Goal: Ask a question

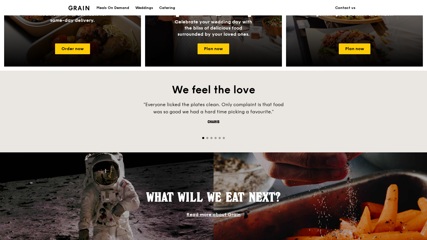
scroll to position [450, 0]
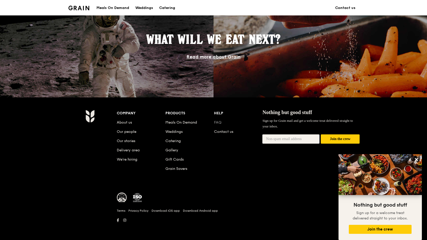
click at [220, 122] on link "FAQ" at bounding box center [217, 122] width 7 height 4
click at [221, 130] on link "Contact us" at bounding box center [223, 131] width 19 height 4
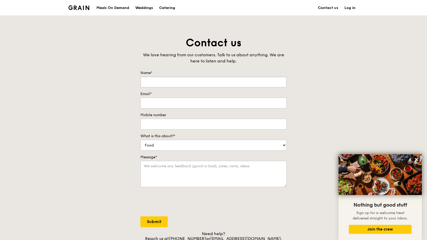
click at [166, 85] on input "Name*" at bounding box center [213, 82] width 146 height 11
type input "Desheng"
click at [183, 108] on input "Email*" at bounding box center [213, 103] width 146 height 11
type input "[EMAIL_ADDRESS][DOMAIN_NAME]"
type input "91500435"
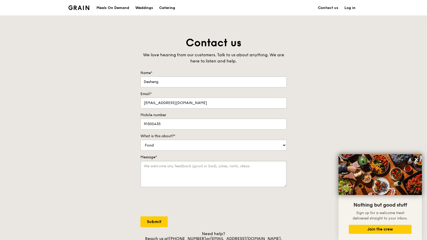
click at [186, 168] on textarea "Message*" at bounding box center [213, 174] width 146 height 26
type textarea "Do you provide catering services [DATE]?"
click at [159, 223] on input "Submit" at bounding box center [153, 221] width 27 height 11
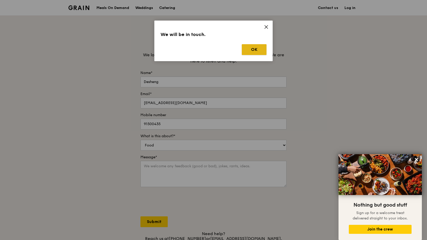
click at [246, 51] on button "OK" at bounding box center [254, 49] width 25 height 11
